Goal: Task Accomplishment & Management: Manage account settings

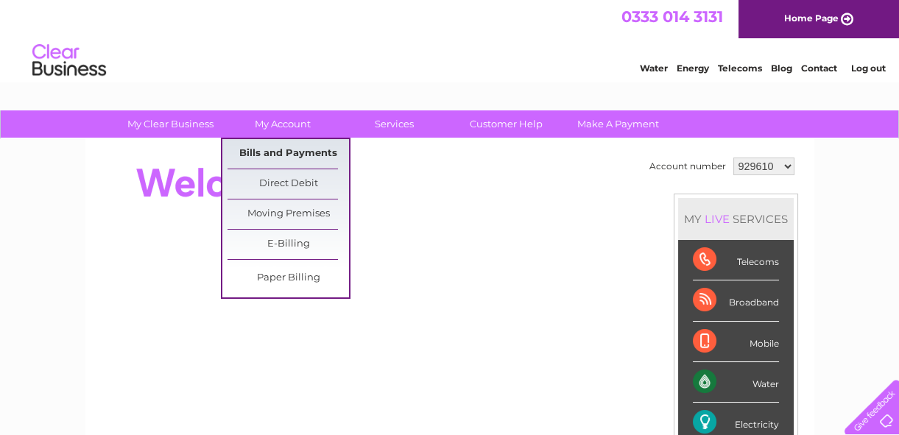
click at [280, 153] on link "Bills and Payments" at bounding box center [289, 153] width 122 height 29
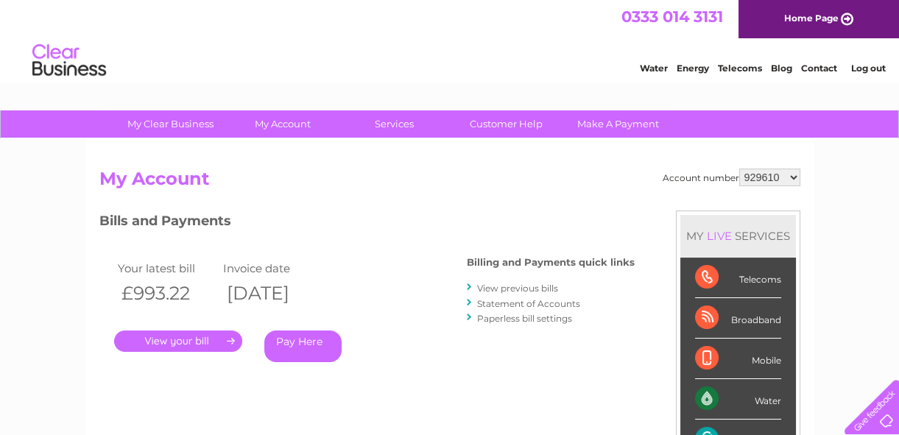
click at [180, 345] on link "." at bounding box center [178, 341] width 128 height 21
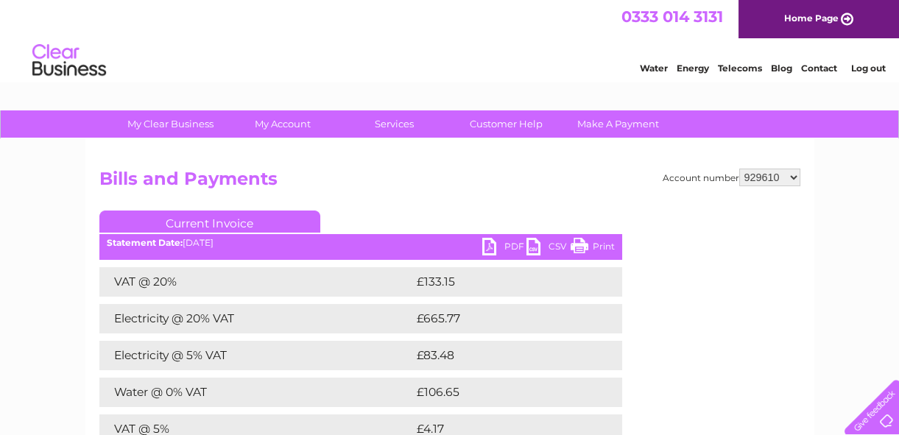
scroll to position [66, 0]
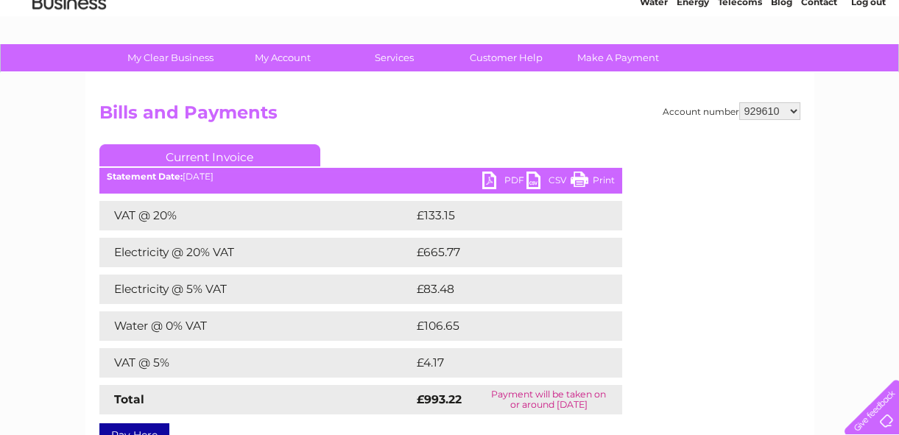
click at [515, 180] on link "PDF" at bounding box center [504, 182] width 44 height 21
